Goal: Navigation & Orientation: Find specific page/section

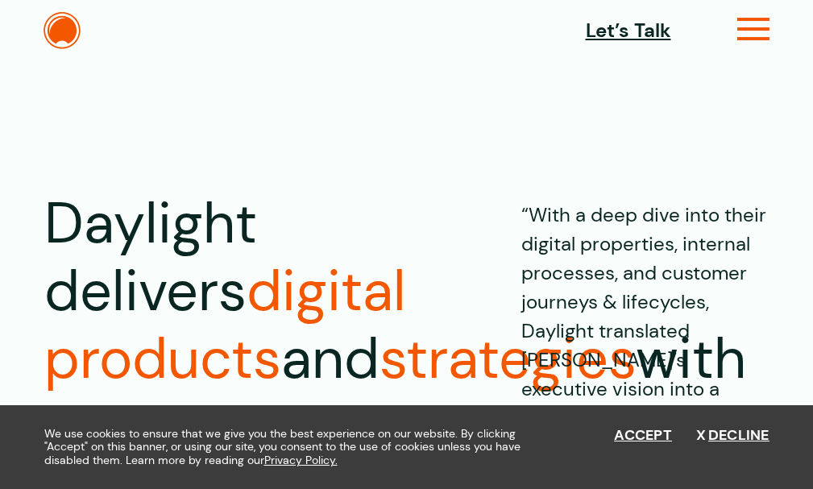
click at [507, 37] on icon at bounding box center [754, 35] width 33 height 17
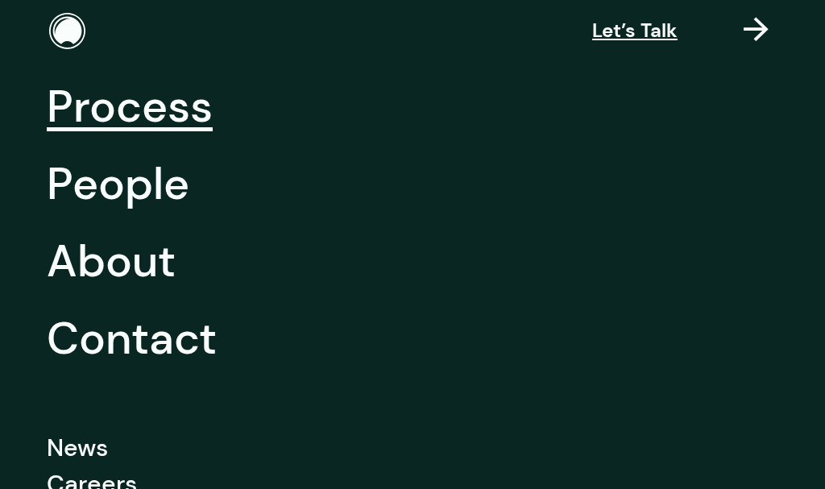
scroll to position [242, 0]
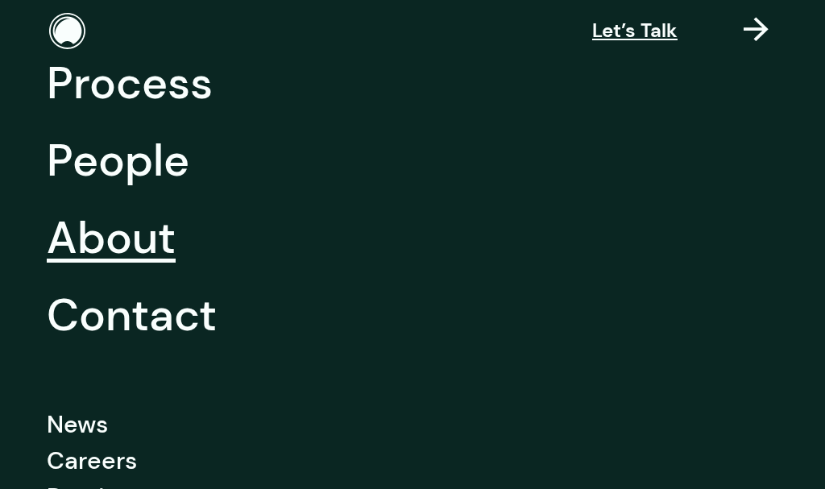
click at [122, 238] on link "About" at bounding box center [111, 237] width 129 height 77
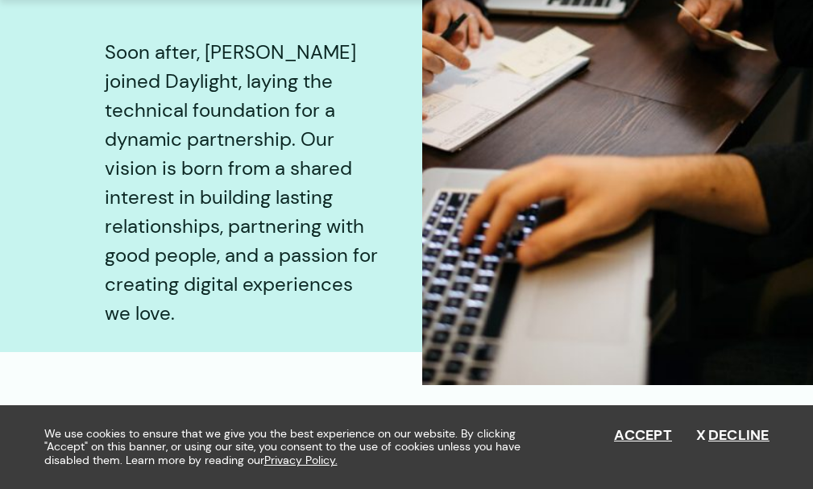
scroll to position [2660, 0]
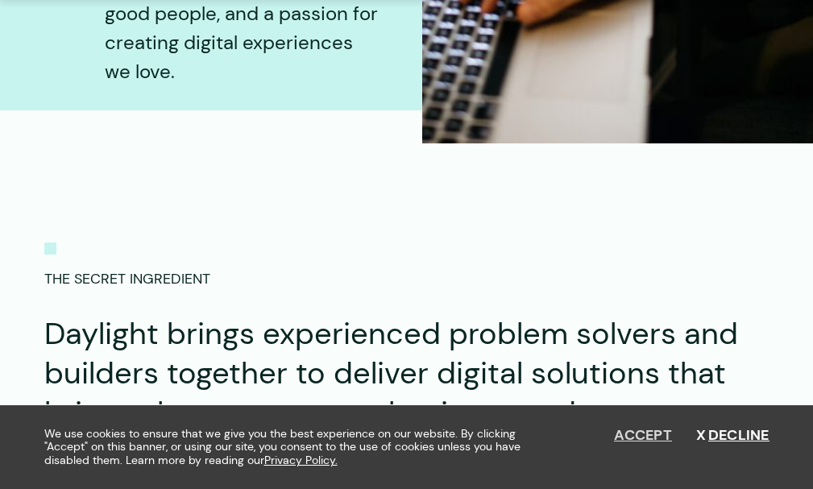
click at [635, 442] on button "Accept" at bounding box center [643, 436] width 58 height 18
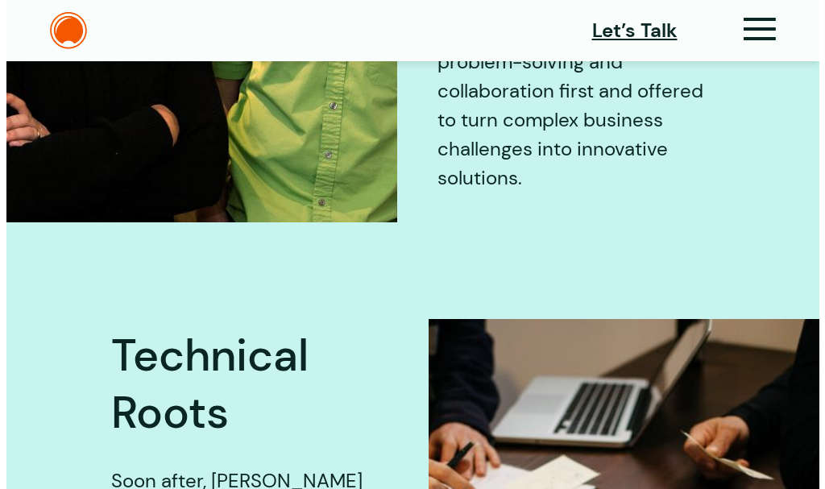
scroll to position [1934, 0]
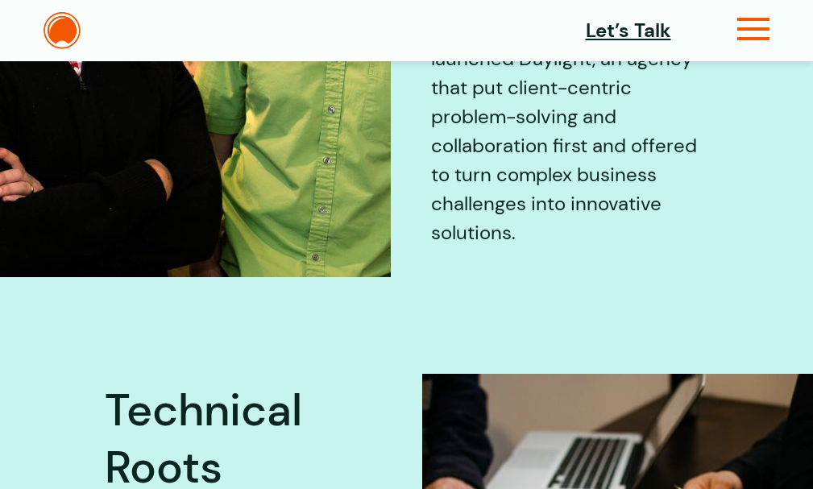
click at [753, 30] on icon at bounding box center [754, 35] width 33 height 17
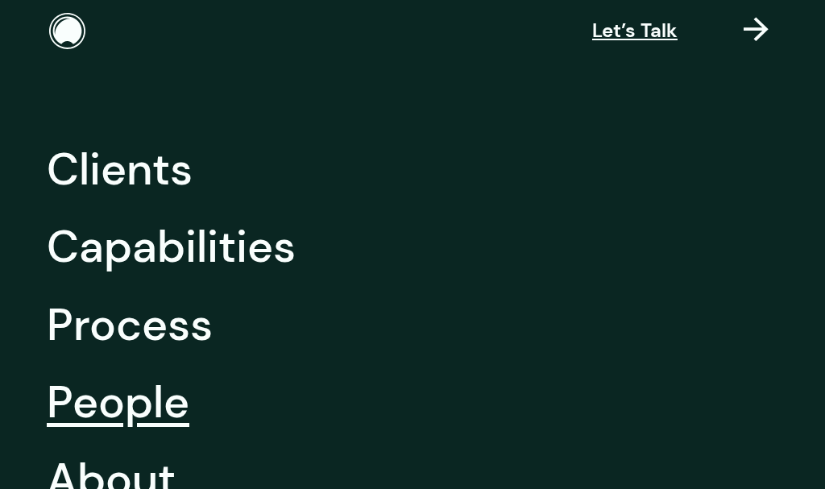
click at [118, 405] on link "People" at bounding box center [118, 402] width 143 height 77
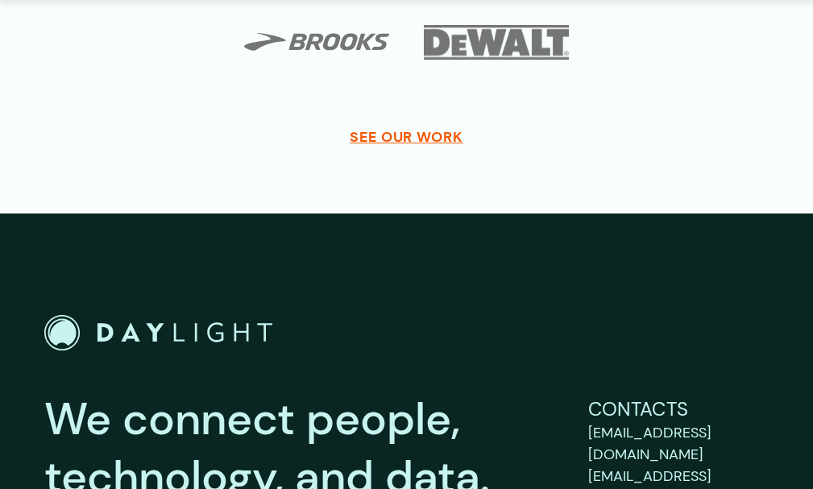
scroll to position [4765, 0]
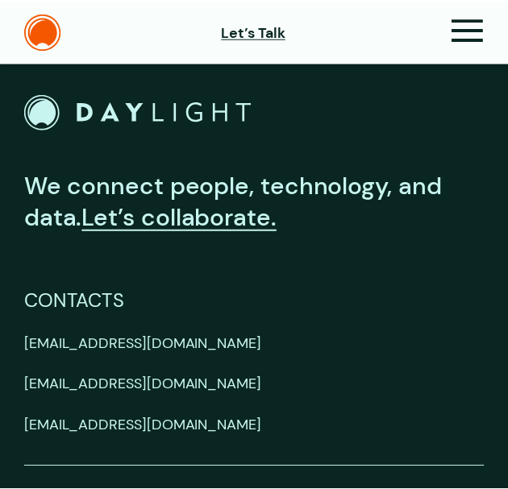
scroll to position [6269, 0]
